Goal: Information Seeking & Learning: Learn about a topic

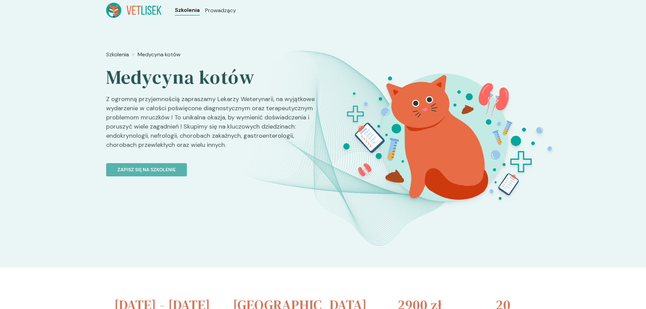
click at [189, 9] on span "Szkolenia" at bounding box center [187, 10] width 25 height 8
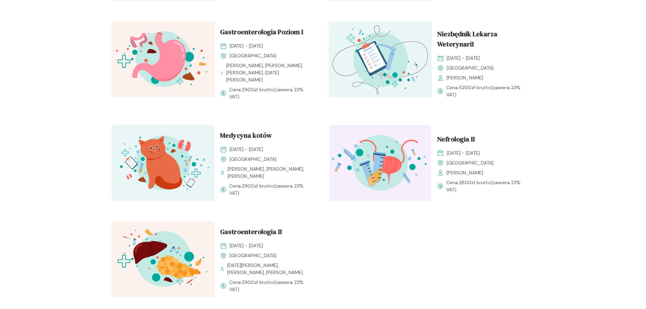
scroll to position [713, 0]
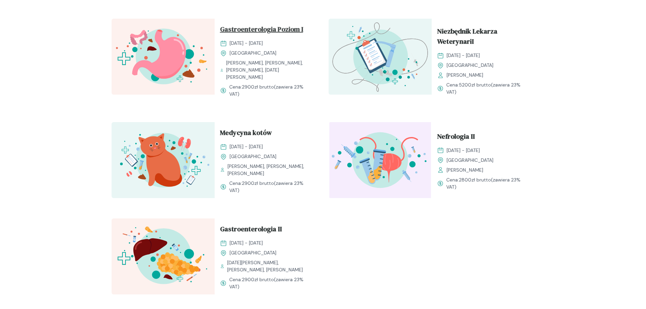
click at [272, 35] on span "Gastroenterologia Poziom I" at bounding box center [261, 30] width 83 height 13
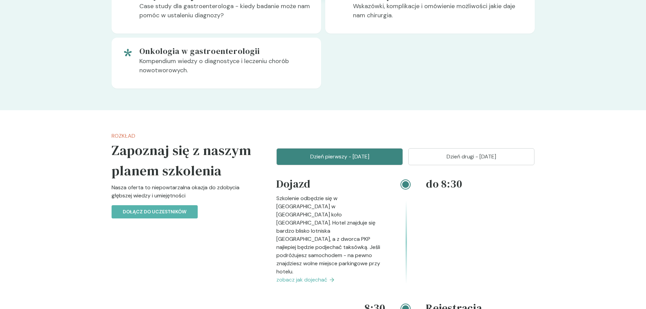
scroll to position [684, 0]
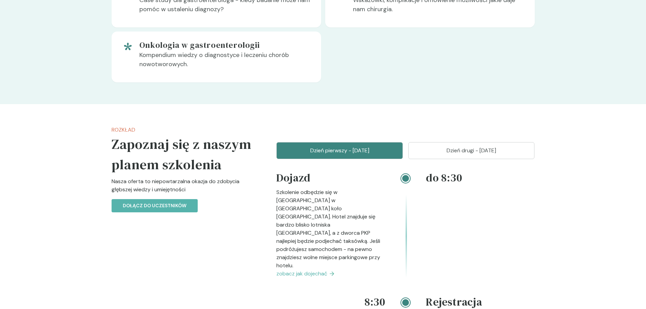
click at [498, 150] on p "Dzień drugi - [DATE]" at bounding box center [472, 150] width 110 height 8
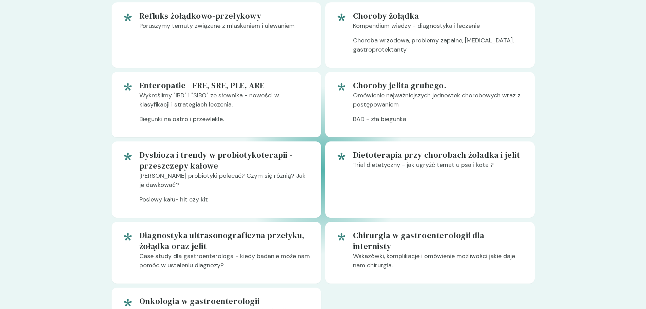
scroll to position [564, 0]
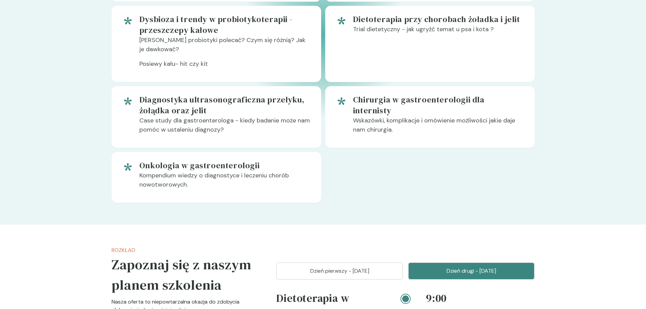
click at [334, 272] on p "Dzień pierwszy - [DATE]" at bounding box center [340, 271] width 110 height 8
